Goal: Information Seeking & Learning: Find specific fact

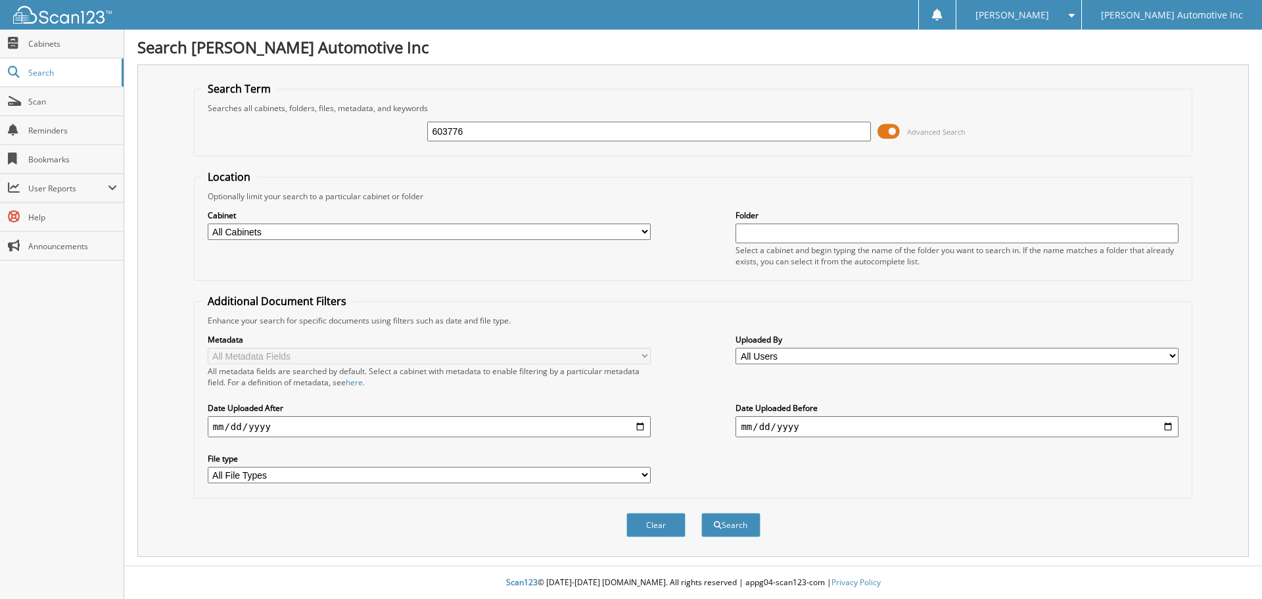
type input "603776"
click at [701, 513] on button "Search" at bounding box center [730, 525] width 59 height 24
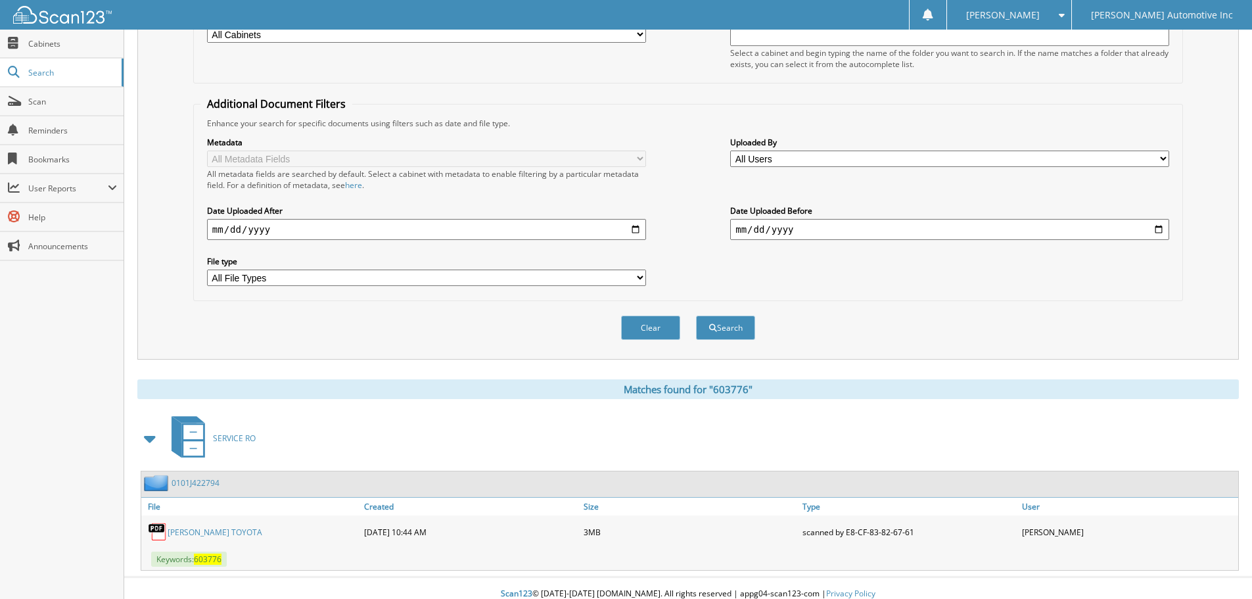
scroll to position [209, 0]
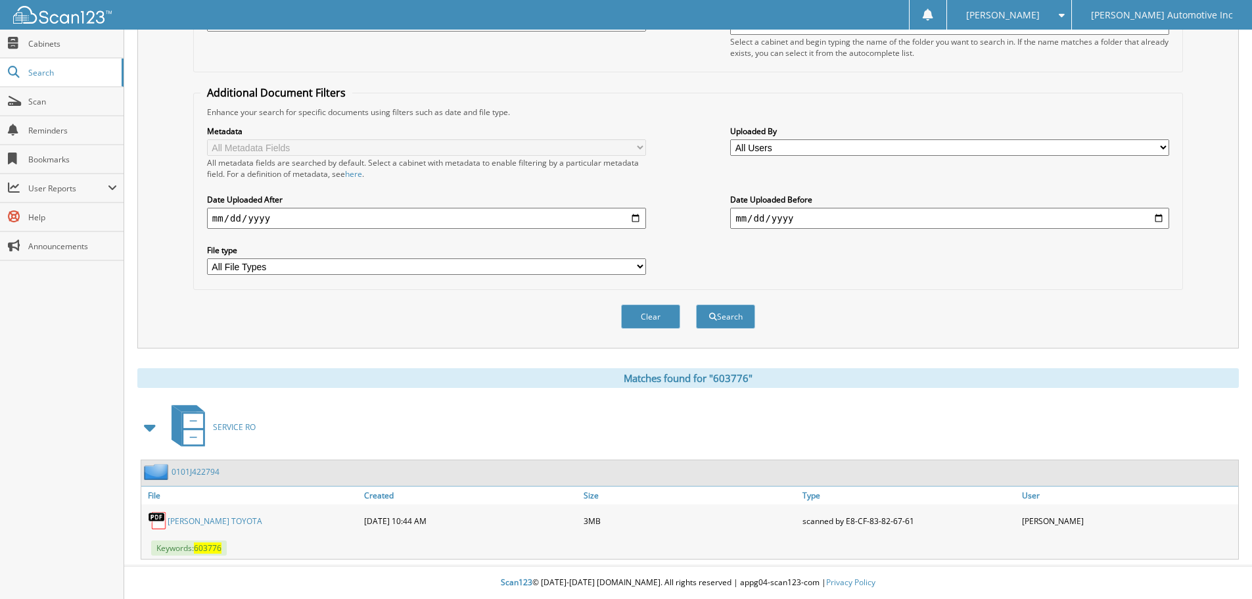
click at [216, 521] on link "PETERSON TOYOTA" at bounding box center [215, 520] width 95 height 11
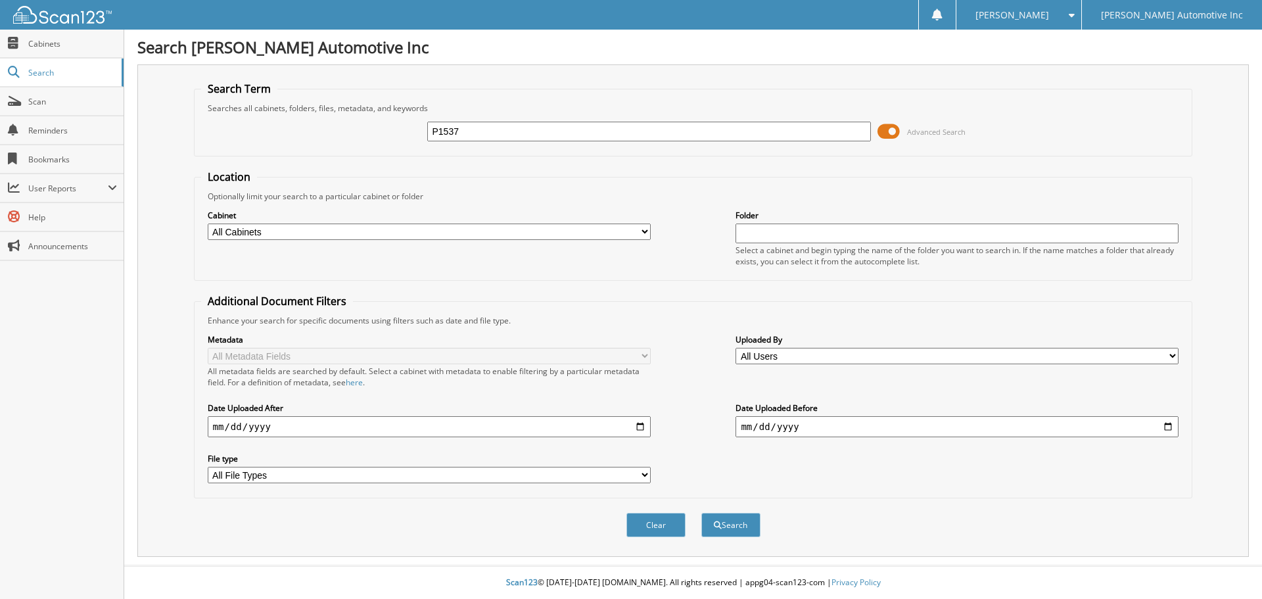
type input "P1537"
click at [701, 513] on button "Search" at bounding box center [730, 525] width 59 height 24
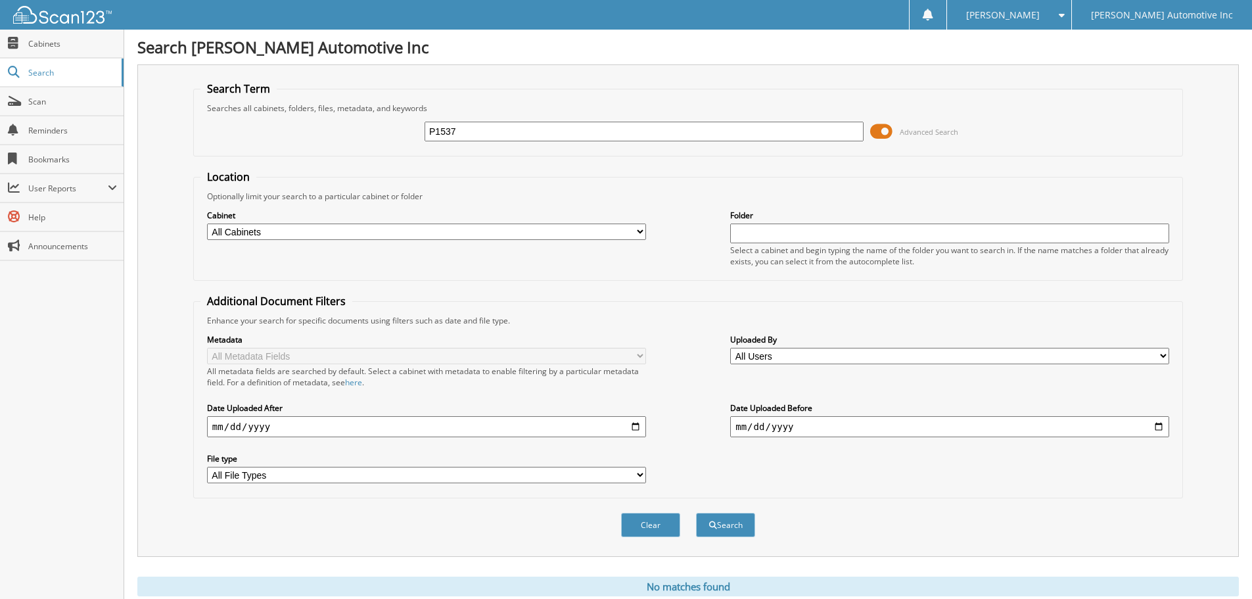
drag, startPoint x: 490, startPoint y: 134, endPoint x: 327, endPoint y: 134, distance: 163.0
click at [327, 134] on div "P1537 Advanced Search" at bounding box center [687, 131] width 975 height 35
type input "[PERSON_NAME]"
click at [696, 513] on button "Search" at bounding box center [725, 525] width 59 height 24
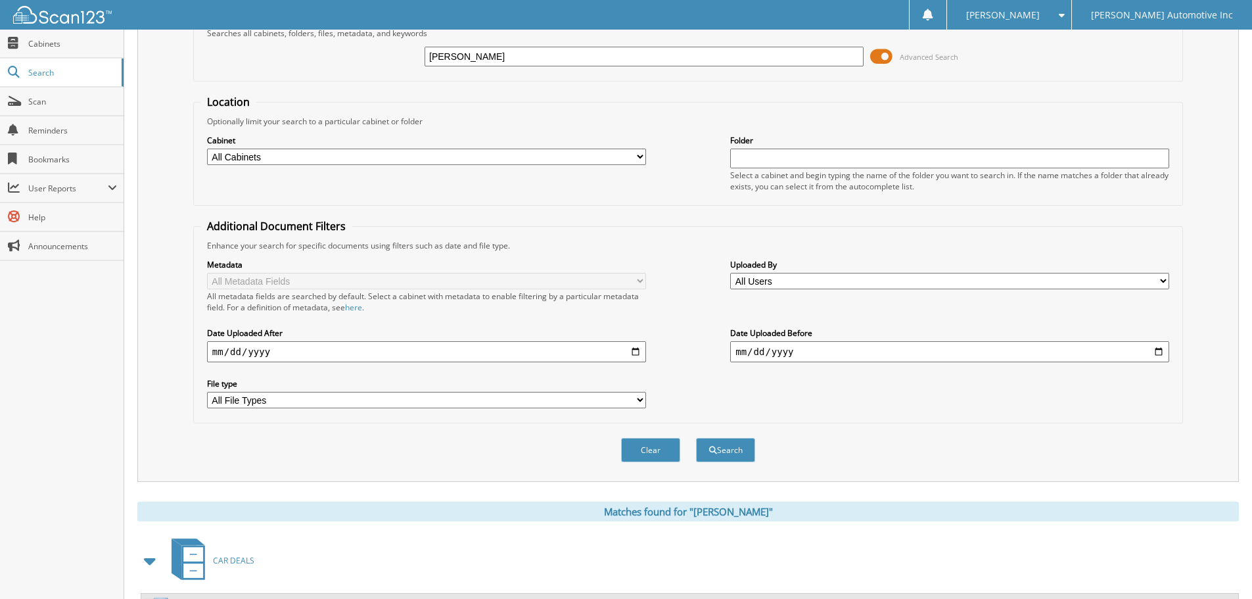
scroll to position [187, 0]
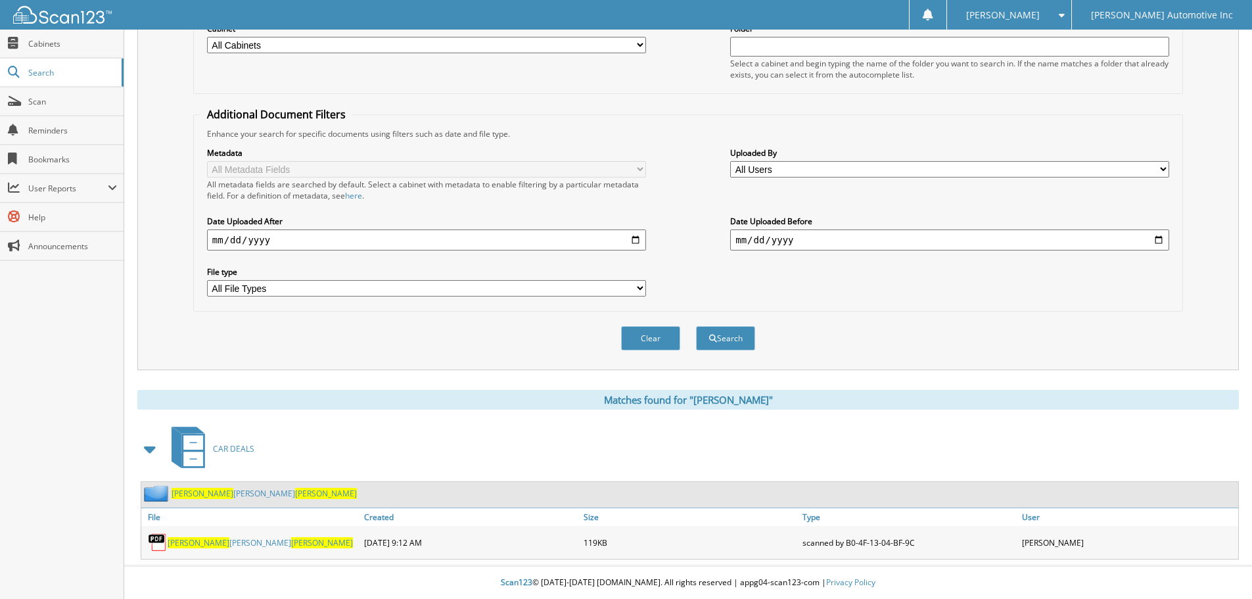
click at [221, 544] on link "[PERSON_NAME]" at bounding box center [260, 542] width 185 height 11
